Goal: Task Accomplishment & Management: Use online tool/utility

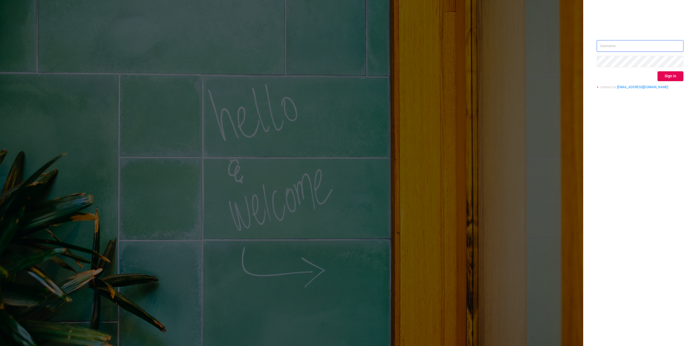
type input "[PERSON_NAME][EMAIL_ADDRESS][DOMAIN_NAME]"
drag, startPoint x: 624, startPoint y: 156, endPoint x: 667, endPoint y: 102, distance: 69.7
click at [625, 154] on div "[PERSON_NAME][EMAIL_ADDRESS][DOMAIN_NAME] Sign in contact us [EMAIL_ADDRESS][DO…" at bounding box center [640, 173] width 114 height 346
click at [670, 78] on button "Sign in" at bounding box center [670, 76] width 26 height 10
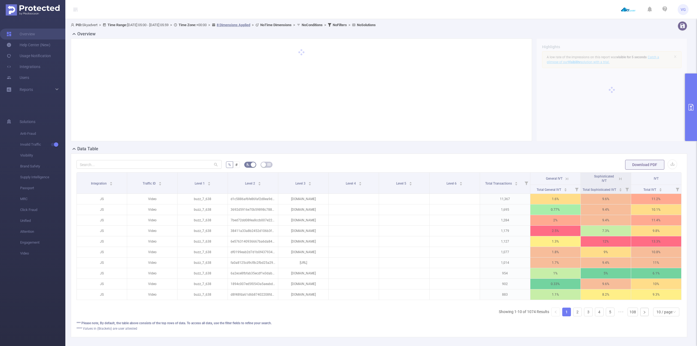
click at [689, 108] on icon "primary" at bounding box center [691, 107] width 7 height 7
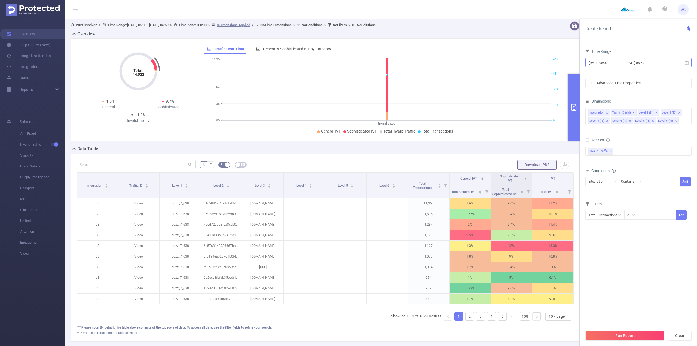
click at [607, 61] on input "[DATE] 05:00" at bounding box center [610, 62] width 44 height 7
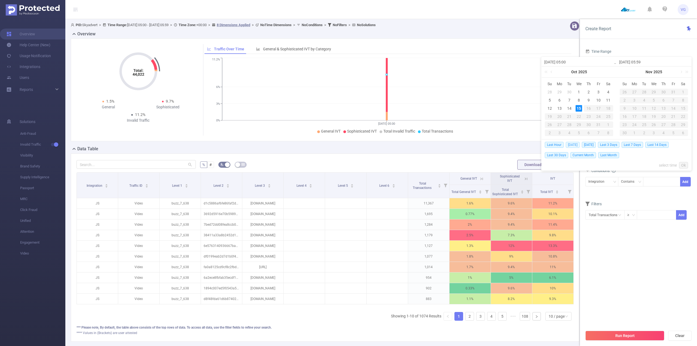
click at [572, 145] on span "[DATE]" at bounding box center [573, 145] width 14 height 6
type input "[DATE] 00:00"
type input "[DATE] 23:59"
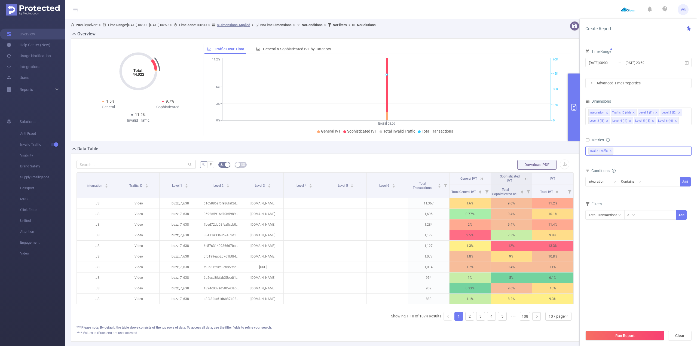
click at [632, 151] on div "Invalid Traffic ✕" at bounding box center [638, 151] width 106 height 10
click at [626, 155] on span "Anti-Fraud" at bounding box center [644, 153] width 93 height 7
click at [629, 137] on div "Metrics" at bounding box center [638, 140] width 106 height 9
click at [630, 121] on icon "icon: close" at bounding box center [630, 121] width 3 height 3
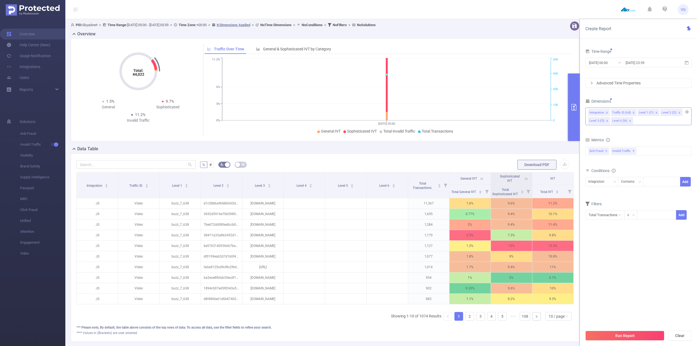
click at [630, 121] on icon "icon: close" at bounding box center [630, 121] width 3 height 3
click at [655, 180] on div at bounding box center [661, 181] width 31 height 9
paste input "[DOMAIN_NAME]"
type input "[DOMAIN_NAME]"
click at [658, 193] on li "[DOMAIN_NAME]" at bounding box center [663, 193] width 41 height 9
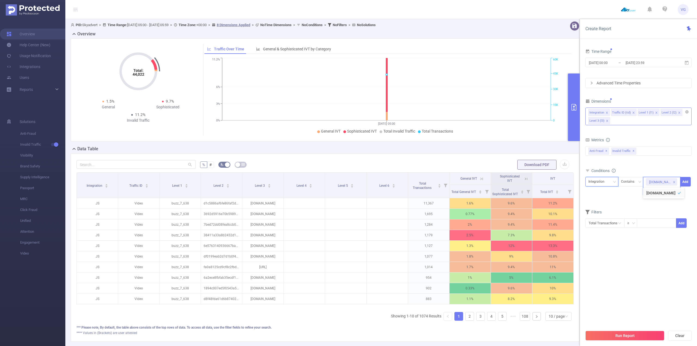
click at [599, 183] on div "Integration" at bounding box center [598, 181] width 20 height 9
click at [600, 226] on li "Level 3 (l3)" at bounding box center [601, 227] width 33 height 9
click at [623, 326] on div "Run Report Clear" at bounding box center [638, 335] width 117 height 21
click at [621, 331] on button "Run Report" at bounding box center [624, 336] width 79 height 10
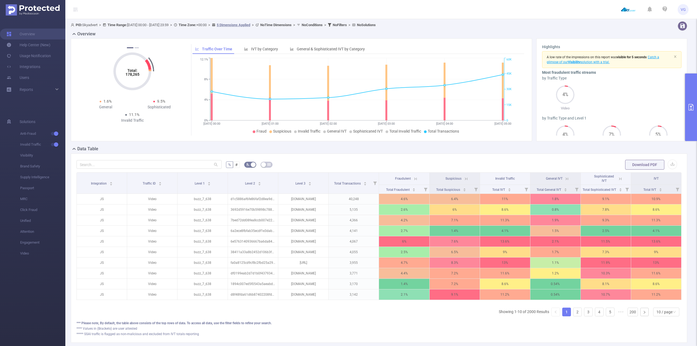
click at [690, 100] on button "primary" at bounding box center [691, 108] width 12 height 68
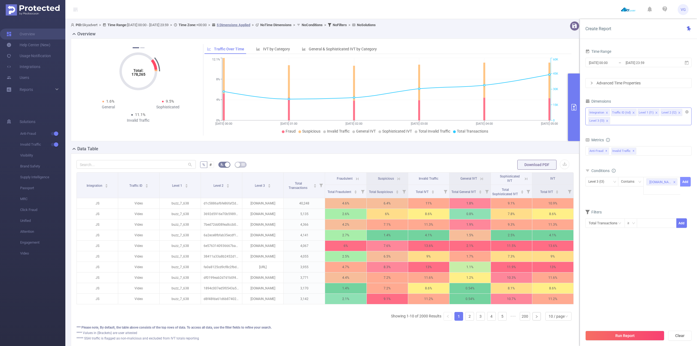
click at [685, 183] on button "Add" at bounding box center [685, 182] width 11 height 10
click at [635, 339] on button "Run Report" at bounding box center [624, 336] width 79 height 10
